Goal: Task Accomplishment & Management: Manage account settings

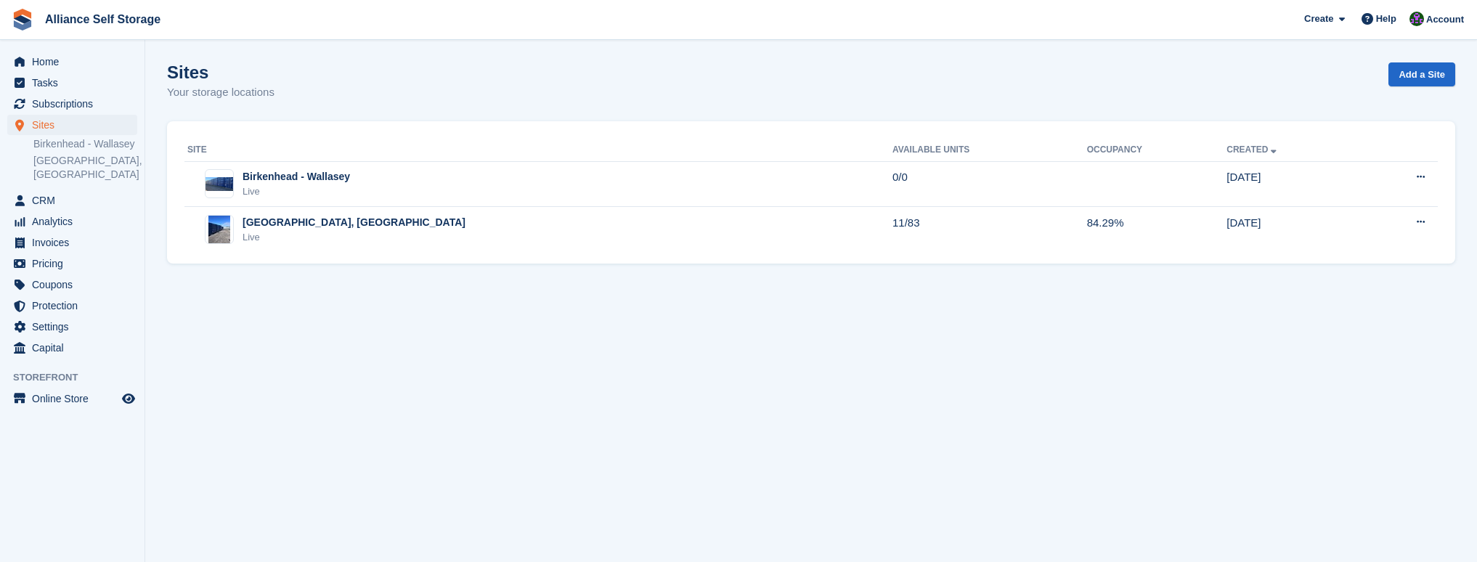
click at [692, 219] on div "Tarren Way South, Moreton, Wirral Live" at bounding box center [539, 230] width 705 height 30
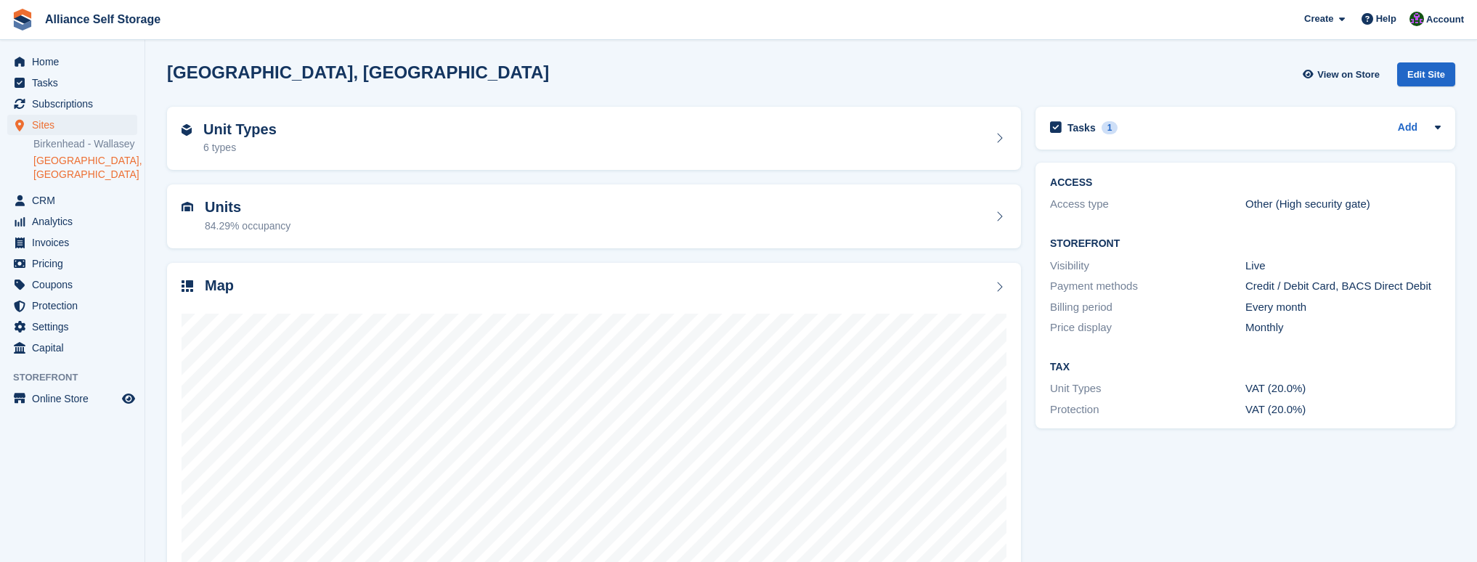
click at [625, 309] on div at bounding box center [594, 441] width 825 height 290
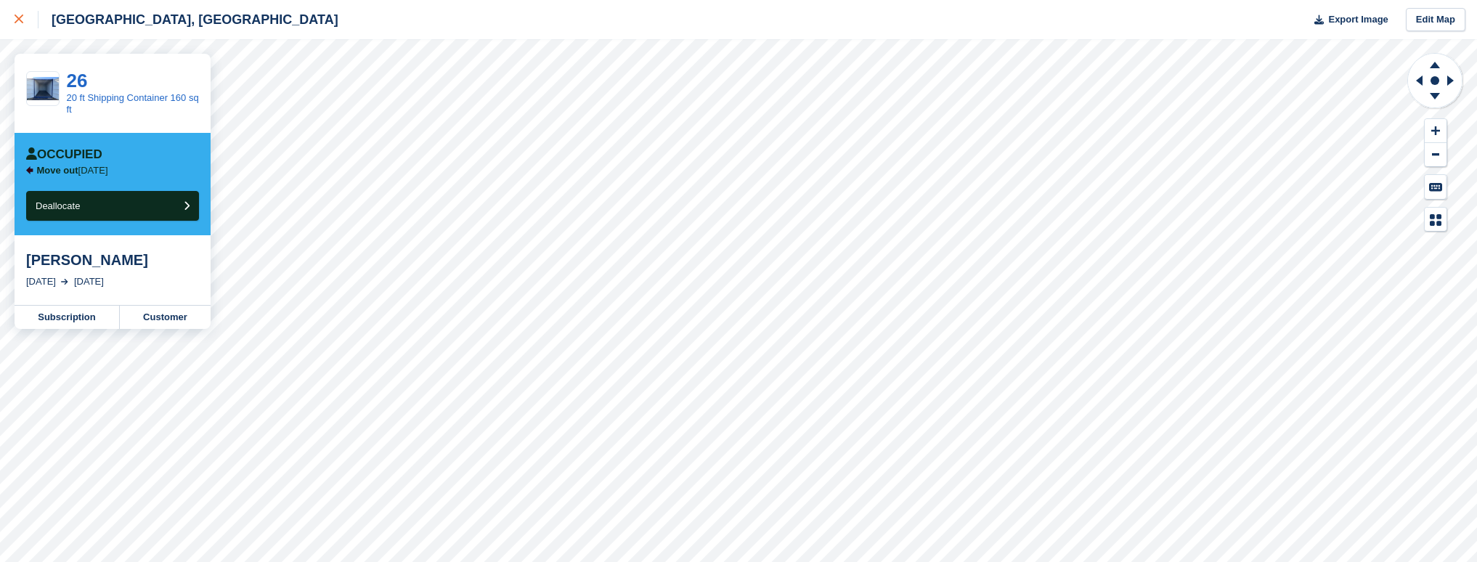
click at [21, 25] on div at bounding box center [27, 19] width 24 height 17
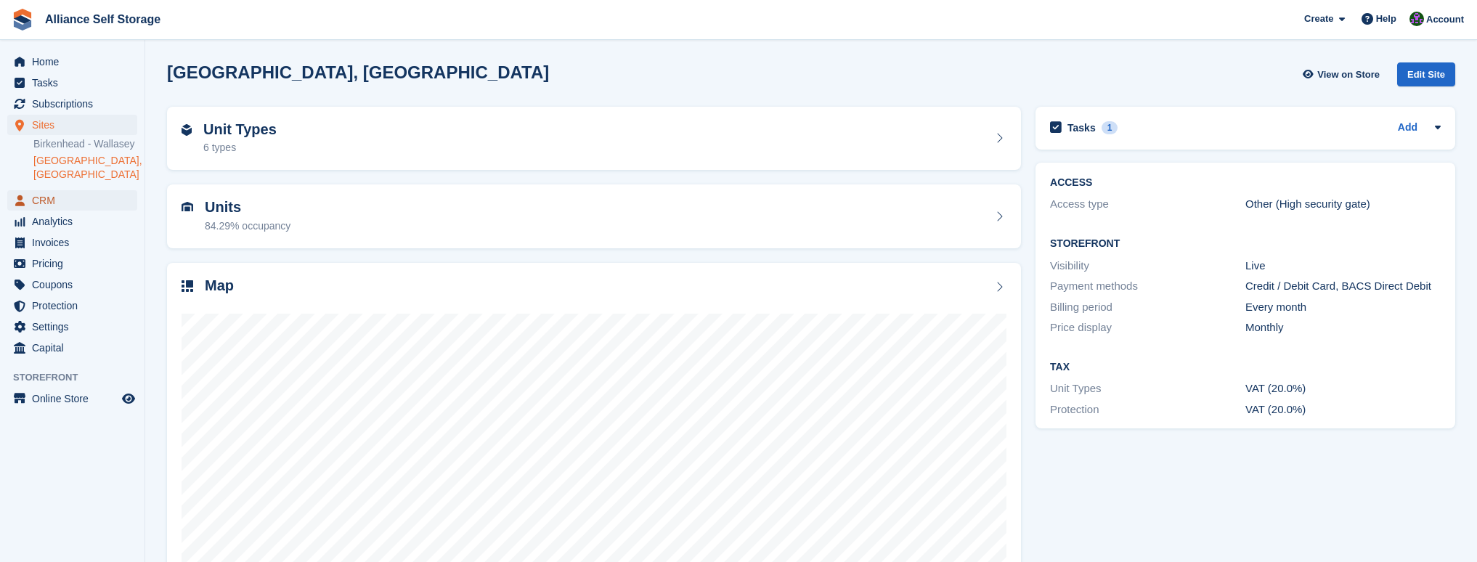
click at [73, 203] on span "CRM" at bounding box center [75, 200] width 87 height 20
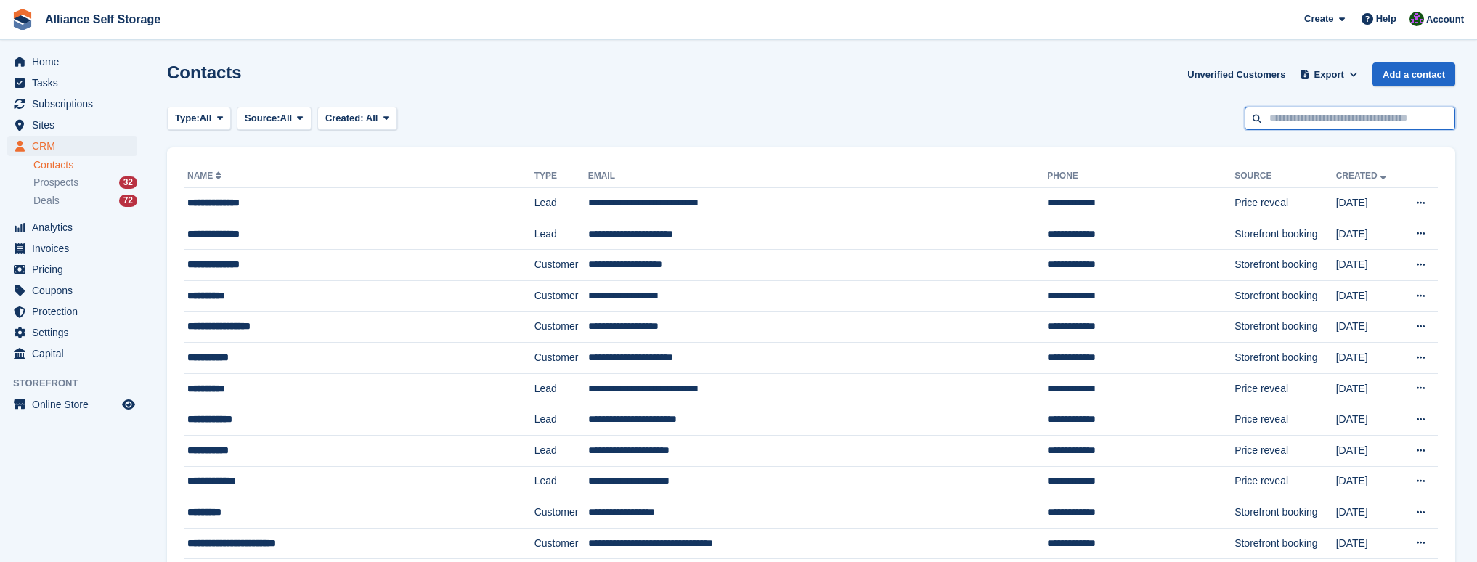
click at [1338, 119] on input "text" at bounding box center [1350, 119] width 211 height 24
type input "******"
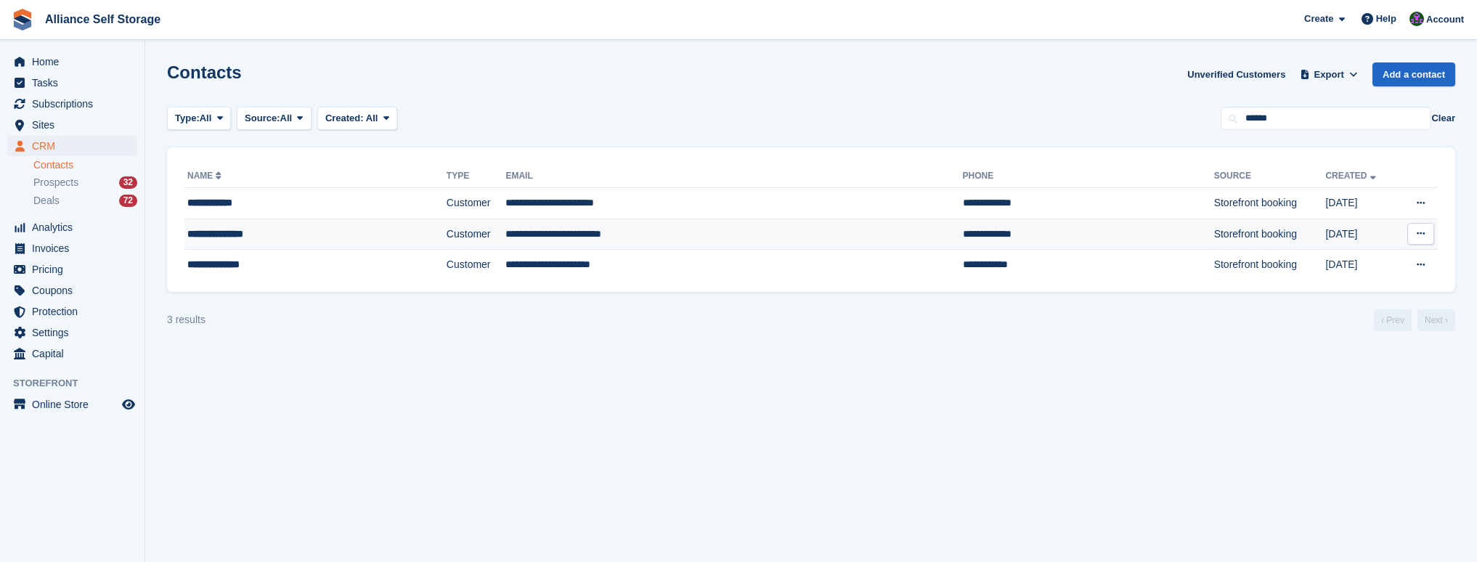
click at [447, 241] on td "Customer" at bounding box center [477, 234] width 60 height 31
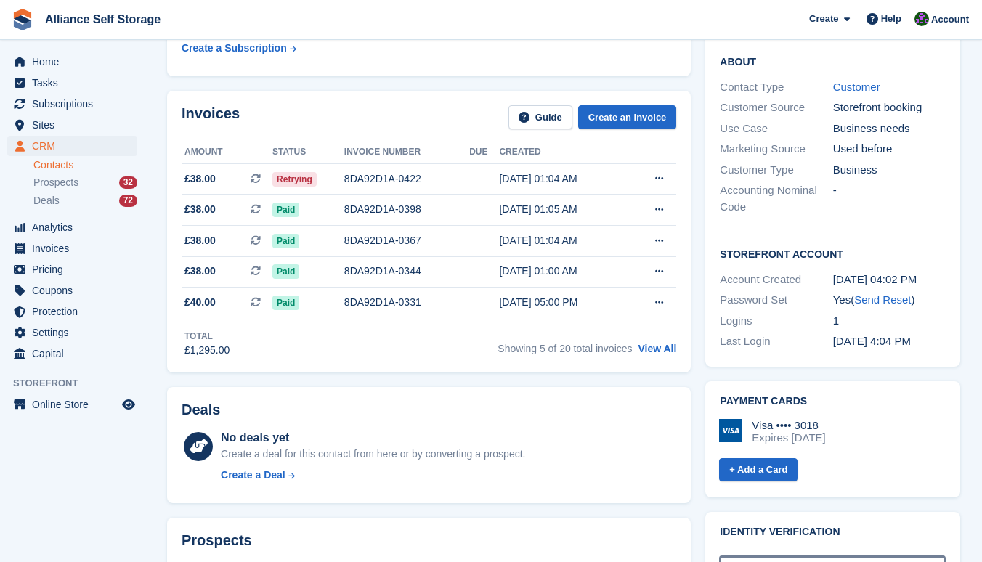
scroll to position [300, 0]
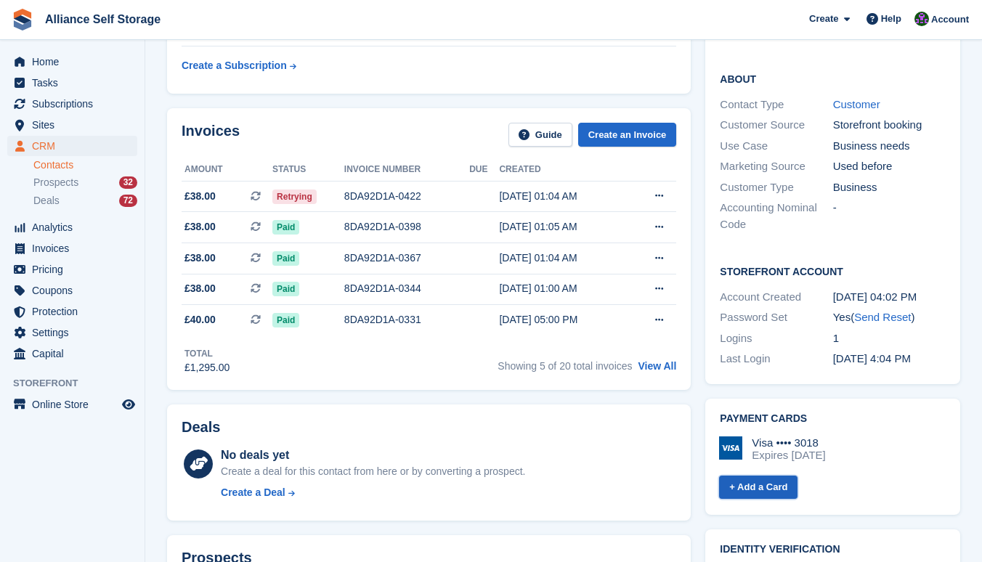
click at [760, 476] on link "+ Add a Card" at bounding box center [758, 488] width 78 height 24
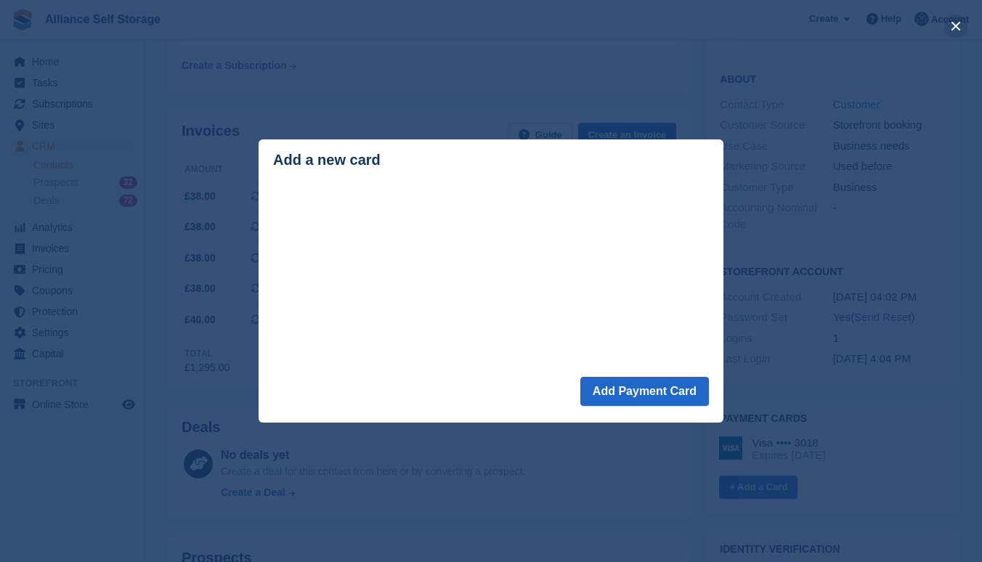
click at [954, 31] on button "close" at bounding box center [955, 26] width 23 height 23
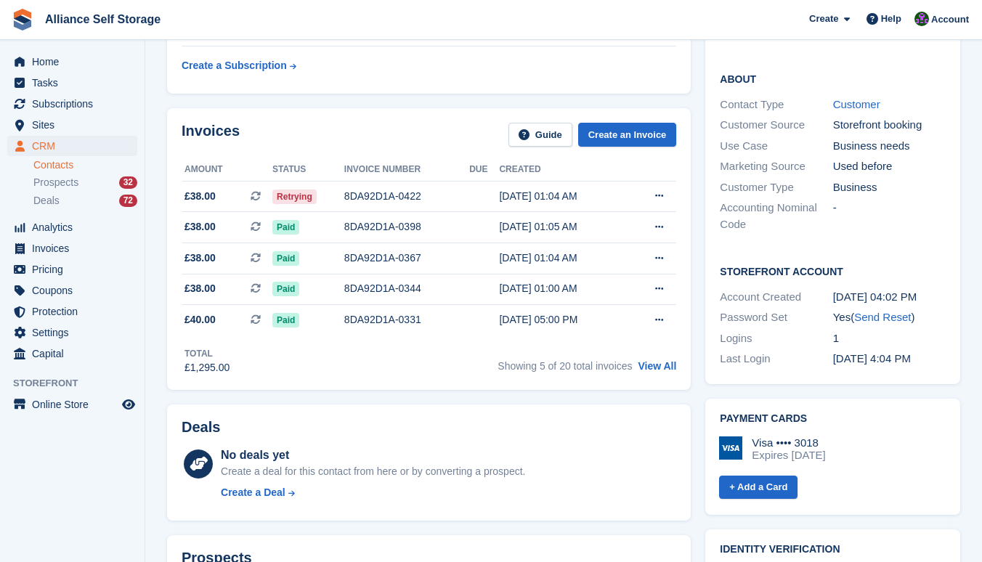
click at [699, 73] on div "Contact Details Email [EMAIL_ADDRESS][DOMAIN_NAME] Phone [PHONE_NUMBER] Address…" at bounding box center [832, 123] width 269 height 535
